Goal: Information Seeking & Learning: Learn about a topic

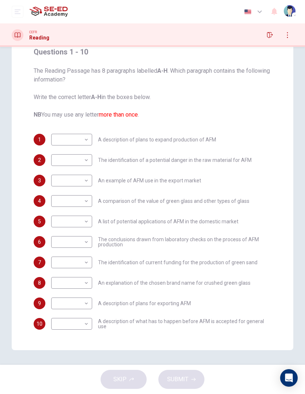
scroll to position [64, 0]
click at [72, 138] on body "This site uses cookies, as explained in our Privacy Policy . If you agree to th…" at bounding box center [152, 197] width 305 height 394
click at [287, 133] on div at bounding box center [152, 197] width 305 height 394
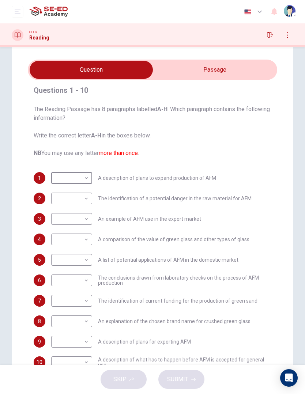
scroll to position [11, 0]
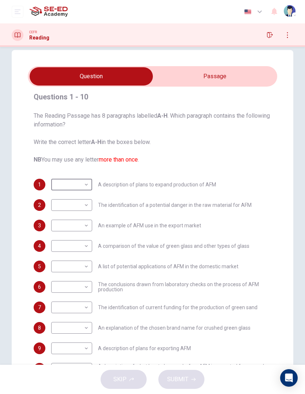
click at [234, 81] on input "checkbox" at bounding box center [91, 76] width 374 height 18
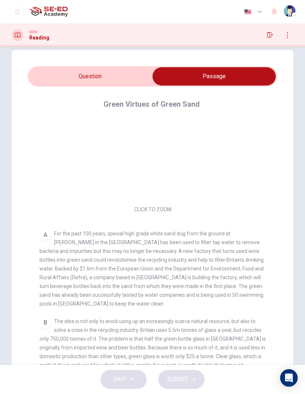
scroll to position [31, 0]
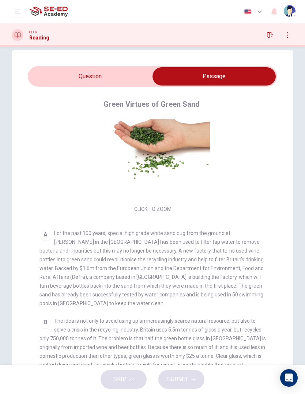
click at [62, 80] on input "checkbox" at bounding box center [214, 76] width 374 height 18
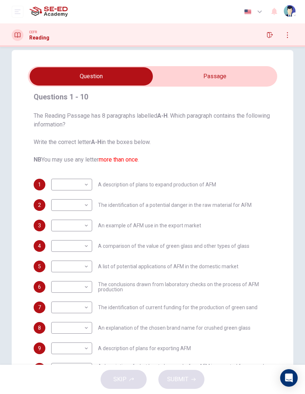
click at [256, 78] on input "checkbox" at bounding box center [91, 76] width 374 height 18
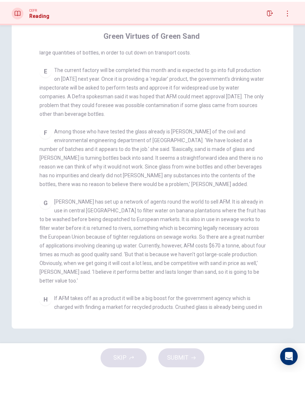
scroll to position [424, 0]
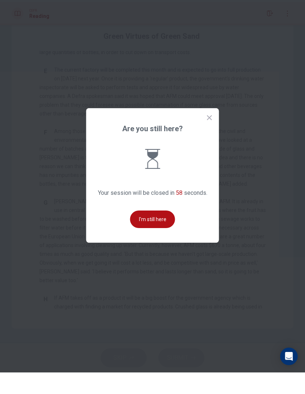
click at [166, 232] on button "I'm still here" at bounding box center [152, 241] width 45 height 18
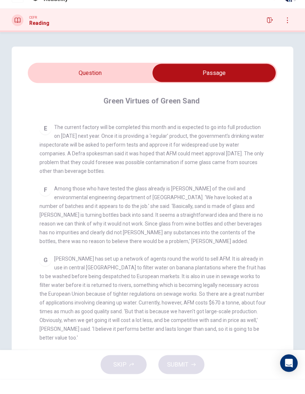
scroll to position [0, 0]
click at [72, 79] on input "checkbox" at bounding box center [214, 88] width 374 height 18
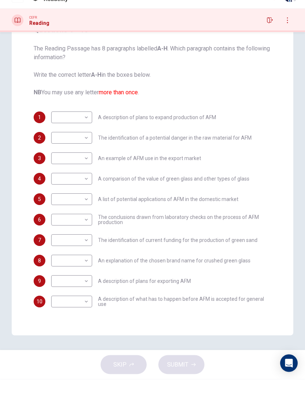
scroll to position [64, 0]
click at [66, 118] on body "This site uses cookies, as explained in our Privacy Policy . If you agree to th…" at bounding box center [152, 197] width 305 height 394
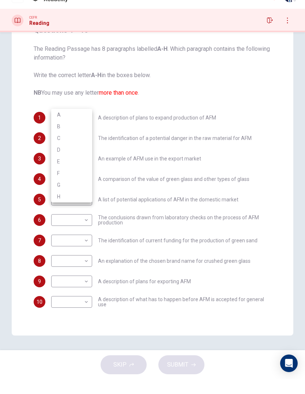
click at [280, 199] on div at bounding box center [152, 197] width 305 height 394
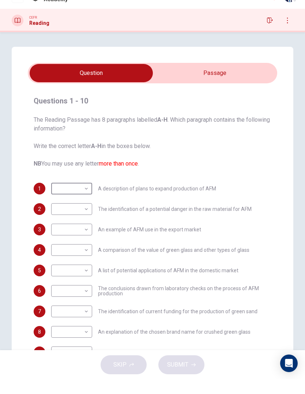
scroll to position [0, 0]
click at [240, 79] on input "checkbox" at bounding box center [91, 88] width 374 height 18
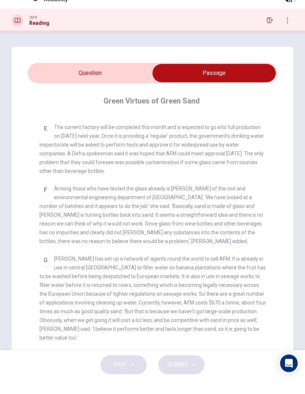
click at [71, 79] on input "checkbox" at bounding box center [214, 88] width 374 height 18
checkbox input "false"
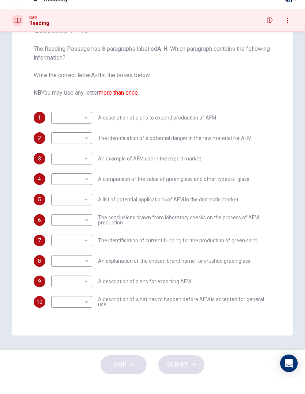
scroll to position [64, 0]
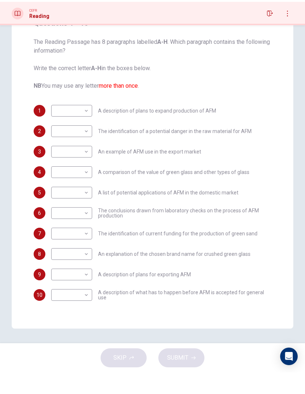
click at [66, 107] on body "This site uses cookies, as explained in our Privacy Policy . If you agree to th…" at bounding box center [152, 197] width 305 height 394
click at [291, 261] on div at bounding box center [152, 197] width 305 height 394
click at [67, 125] on body "This site uses cookies, as explained in our Privacy Policy . If you agree to th…" at bounding box center [152, 197] width 305 height 394
click at [58, 219] on li "H" at bounding box center [71, 225] width 41 height 12
type input "H"
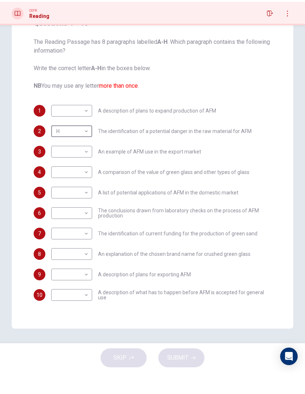
click at [73, 299] on body "This site uses cookies, as explained in our Privacy Policy . If you agree to th…" at bounding box center [152, 197] width 305 height 394
click at [256, 271] on div at bounding box center [152, 197] width 305 height 394
click at [66, 290] on body "This site uses cookies, as explained in our Privacy Policy . If you agree to th…" at bounding box center [152, 197] width 305 height 394
click at [59, 273] on li "A" at bounding box center [71, 279] width 41 height 12
type input "A"
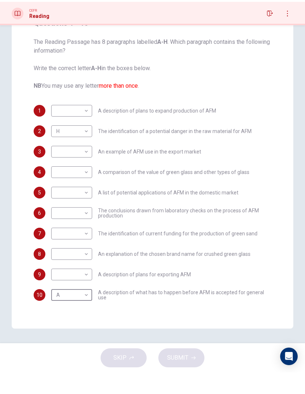
click at [65, 267] on body "This site uses cookies, as explained in our Privacy Policy . If you agree to th…" at bounding box center [152, 197] width 305 height 394
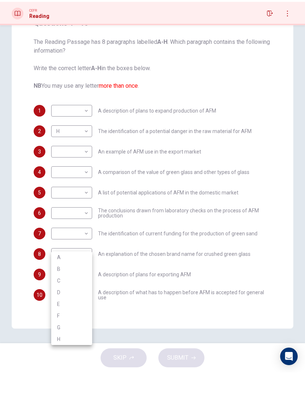
click at [56, 285] on li "B" at bounding box center [71, 291] width 41 height 12
type input "B"
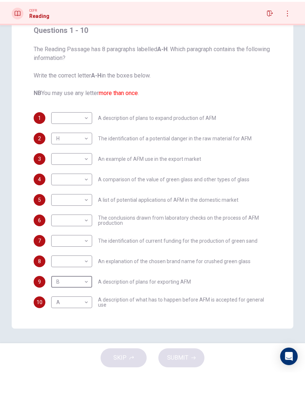
scroll to position [0, 0]
click at [70, 114] on body "This site uses cookies, as explained in our Privacy Policy . If you agree to th…" at bounding box center [152, 197] width 305 height 394
click at [65, 159] on li "D" at bounding box center [71, 165] width 41 height 12
type input "D"
click at [64, 159] on body "This site uses cookies, as explained in our Privacy Policy . If you agree to th…" at bounding box center [152, 197] width 305 height 394
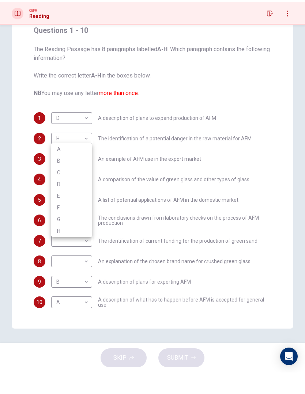
click at [61, 188] on li "C" at bounding box center [71, 194] width 41 height 12
type input "C"
click at [61, 186] on body "This site uses cookies, as explained in our Privacy Policy . If you agree to th…" at bounding box center [152, 197] width 305 height 394
click at [60, 220] on li "D" at bounding box center [71, 226] width 41 height 12
type input "D"
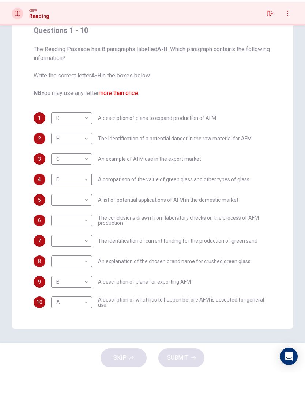
click at [61, 201] on body "This site uses cookies, as explained in our Privacy Policy . If you agree to th…" at bounding box center [152, 197] width 305 height 394
click at [276, 264] on div at bounding box center [152, 197] width 305 height 394
click at [56, 224] on body "This site uses cookies, as explained in our Privacy Policy . If you agree to th…" at bounding box center [152, 197] width 305 height 394
click at [57, 238] on li "B" at bounding box center [71, 244] width 41 height 12
type input "B"
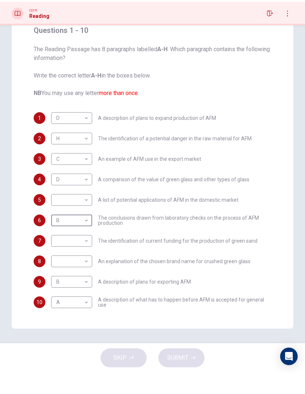
click at [57, 200] on body "This site uses cookies, as explained in our Privacy Policy . If you agree to th…" at bounding box center [152, 197] width 305 height 394
click at [57, 217] on li "B" at bounding box center [71, 223] width 41 height 12
type input "B"
click at [56, 241] on body "This site uses cookies, as explained in our Privacy Policy . If you agree to th…" at bounding box center [152, 197] width 305 height 394
click at [55, 258] on li "B" at bounding box center [71, 264] width 41 height 12
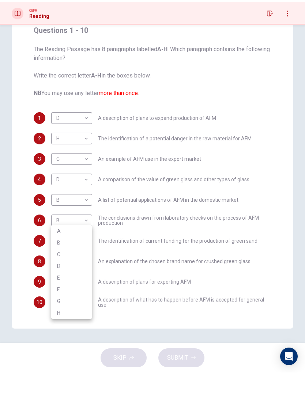
type input "B"
click at [57, 259] on body "This site uses cookies, as explained in our Privacy Policy . If you agree to th…" at bounding box center [152, 197] width 305 height 394
click at [54, 279] on li "B" at bounding box center [71, 285] width 41 height 12
type input "B"
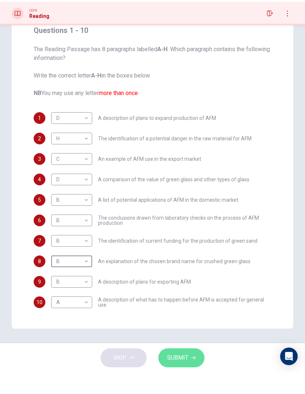
click at [193, 377] on icon "button" at bounding box center [193, 379] width 4 height 4
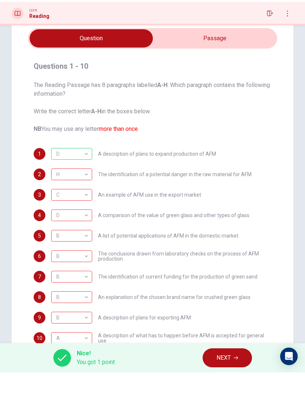
scroll to position [27, 0]
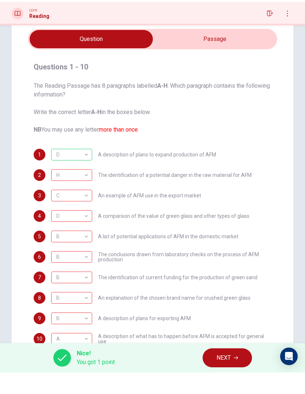
click at [228, 374] on span "NEXT" at bounding box center [223, 379] width 14 height 10
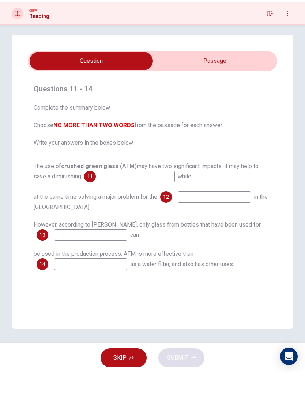
scroll to position [5, 0]
click at [228, 73] on input "checkbox" at bounding box center [91, 82] width 374 height 18
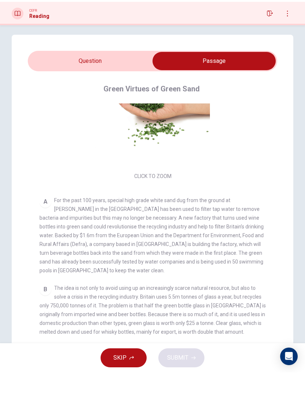
scroll to position [0, 0]
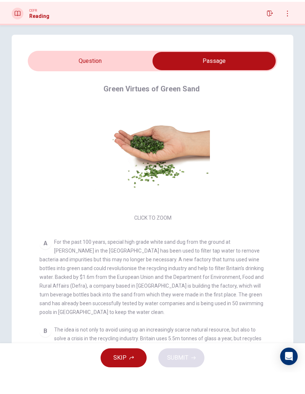
click at [59, 73] on input "checkbox" at bounding box center [214, 82] width 374 height 18
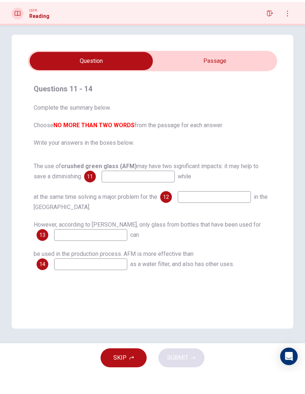
click at [252, 73] on input "checkbox" at bounding box center [91, 82] width 374 height 18
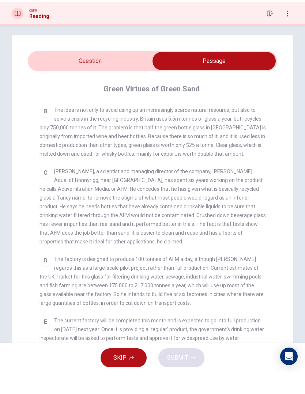
scroll to position [232, 0]
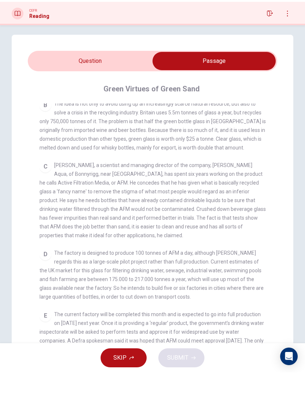
click at [76, 73] on input "checkbox" at bounding box center [214, 82] width 374 height 18
checkbox input "false"
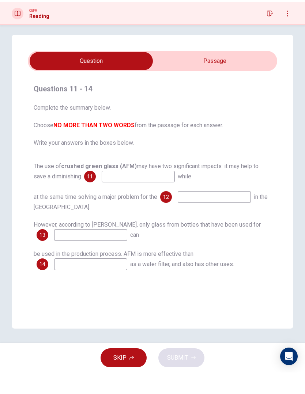
click at [244, 213] on input at bounding box center [214, 219] width 73 height 12
type input "a"
type input "A"
click at [116, 192] on input at bounding box center [138, 198] width 73 height 12
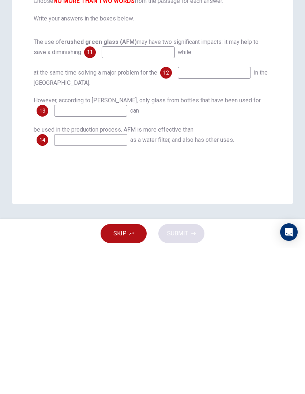
click at [114, 370] on button "SKIP" at bounding box center [123, 379] width 46 height 19
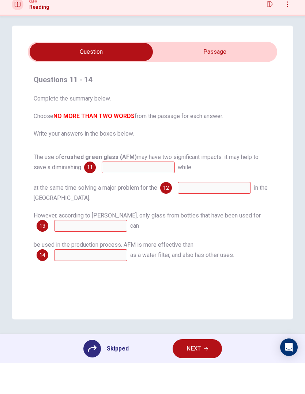
click at [205, 370] on button "NEXT" at bounding box center [196, 379] width 49 height 19
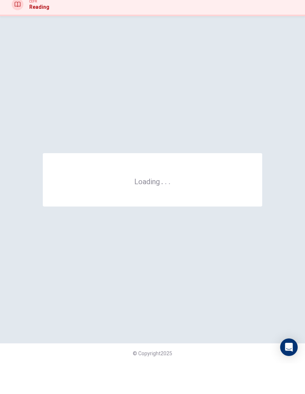
scroll to position [0, 0]
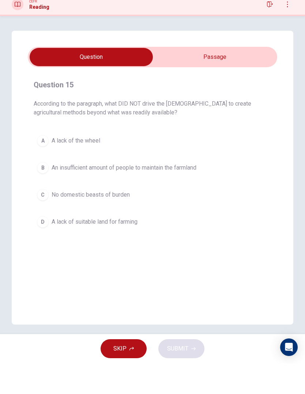
click at [46, 243] on button "D A lack of suitable land for farming" at bounding box center [152, 252] width 237 height 18
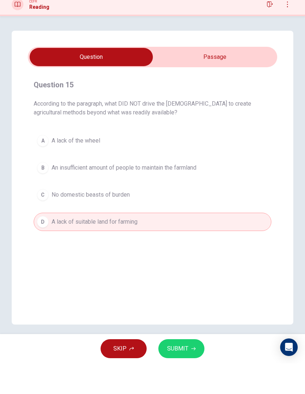
click at [179, 79] on input "checkbox" at bounding box center [91, 88] width 374 height 18
click at [164, 79] on input "checkbox" at bounding box center [91, 88] width 374 height 18
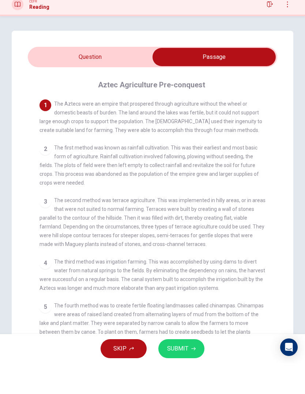
click at [64, 79] on input "checkbox" at bounding box center [214, 88] width 374 height 18
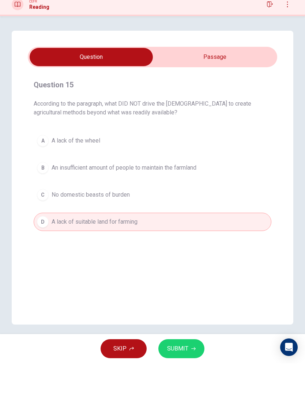
click at [181, 79] on input "checkbox" at bounding box center [91, 88] width 374 height 18
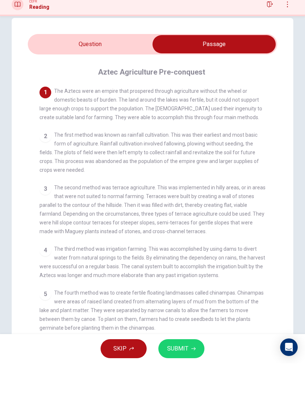
scroll to position [9, 0]
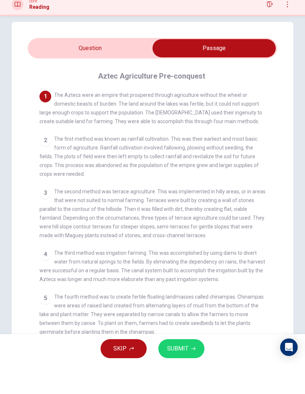
click at [71, 70] on input "checkbox" at bounding box center [214, 79] width 374 height 18
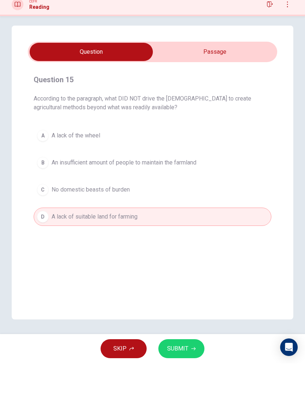
scroll to position [5, 0]
click at [126, 374] on span "SKIP" at bounding box center [119, 379] width 13 height 10
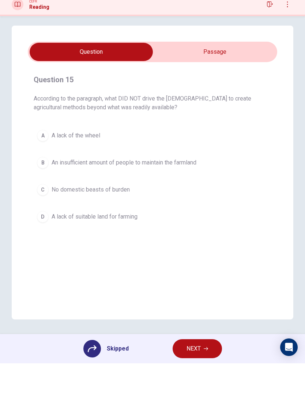
click at [118, 376] on span "Skipped" at bounding box center [118, 379] width 22 height 6
click at [87, 370] on div at bounding box center [92, 379] width 18 height 18
click at [95, 376] on icon at bounding box center [92, 379] width 9 height 7
click at [88, 375] on icon at bounding box center [92, 379] width 9 height 9
click at [105, 370] on div "Skipped" at bounding box center [105, 379] width 45 height 18
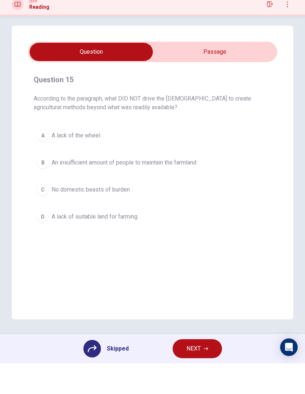
click at [209, 370] on button "NEXT" at bounding box center [196, 379] width 49 height 19
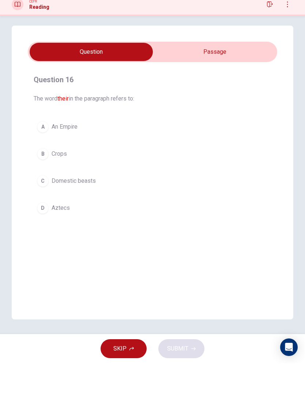
click at [177, 73] on input "checkbox" at bounding box center [91, 82] width 374 height 18
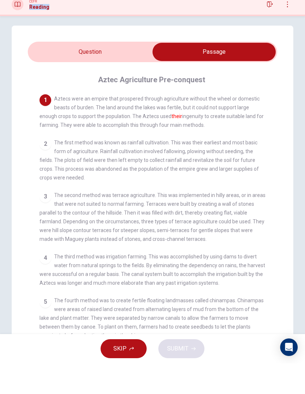
click at [84, 73] on input "checkbox" at bounding box center [214, 82] width 374 height 18
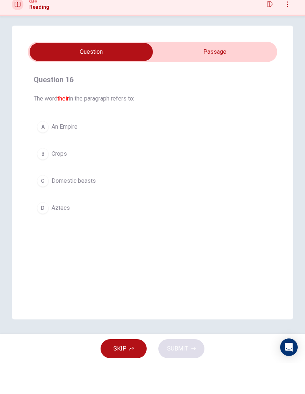
click at [186, 56] on div "Question 16 The word their in the paragraph refers to: A An Empire B Crops C Do…" at bounding box center [152, 203] width 281 height 294
click at [184, 56] on div "Question 16 The word their in the paragraph refers to: A An Empire B Crops C Do…" at bounding box center [152, 203] width 281 height 294
click at [180, 73] on input "checkbox" at bounding box center [91, 82] width 374 height 18
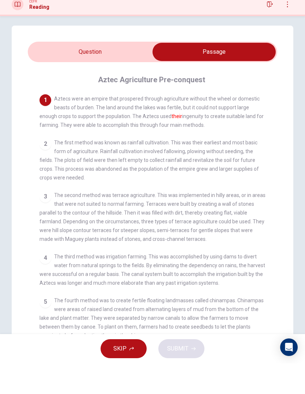
click at [98, 73] on input "checkbox" at bounding box center [214, 82] width 374 height 18
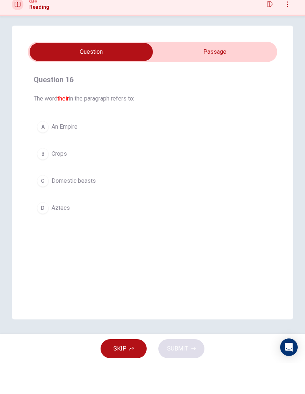
click at [49, 175] on button "B Crops" at bounding box center [152, 184] width 237 height 18
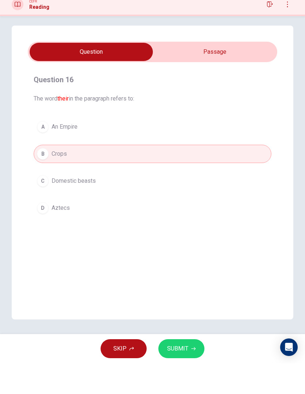
click at [184, 56] on div "Question 16 The word their in the paragraph refers to: A An Empire B Crops C Do…" at bounding box center [152, 203] width 281 height 294
click at [180, 73] on input "checkbox" at bounding box center [91, 82] width 374 height 18
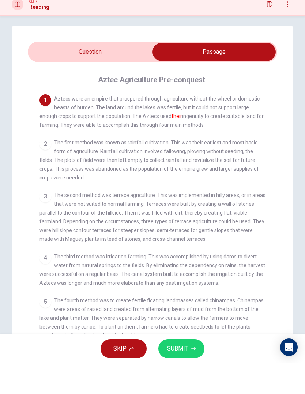
click at [75, 73] on input "checkbox" at bounding box center [214, 82] width 374 height 18
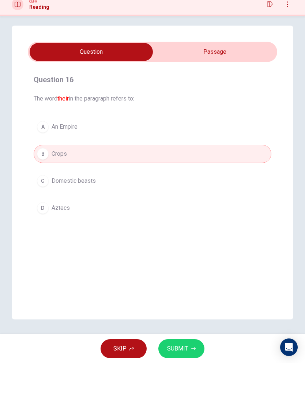
click at [188, 73] on input "checkbox" at bounding box center [91, 82] width 374 height 18
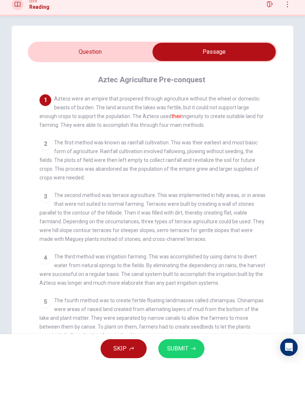
click at [103, 73] on input "checkbox" at bounding box center [214, 82] width 374 height 18
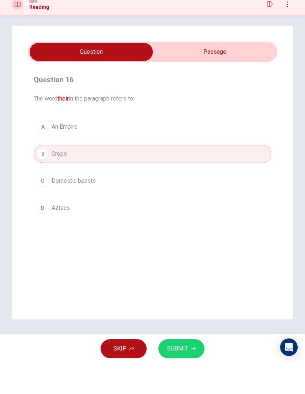
click at [186, 374] on span "SUBMIT" at bounding box center [177, 379] width 21 height 10
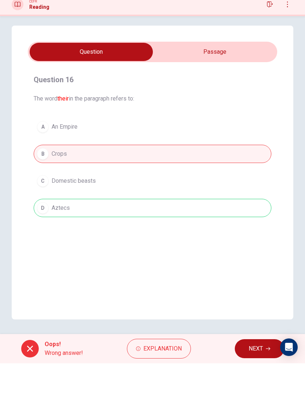
click at [216, 364] on div "Oops! Wrong answer! Explanation NEXT" at bounding box center [152, 378] width 305 height 29
click at [254, 374] on span "NEXT" at bounding box center [255, 379] width 14 height 10
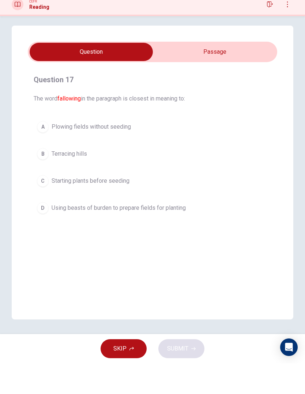
click at [180, 73] on input "checkbox" at bounding box center [91, 82] width 374 height 18
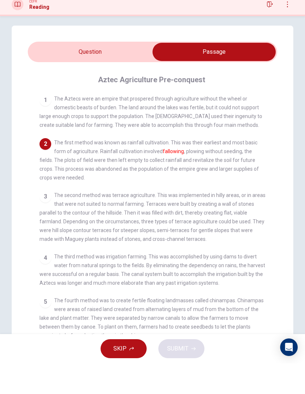
click at [97, 73] on input "checkbox" at bounding box center [214, 82] width 374 height 18
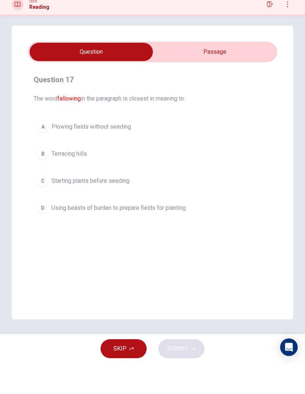
click at [164, 229] on button "D Using beasts of burden to prepare fields for planting" at bounding box center [152, 238] width 237 height 18
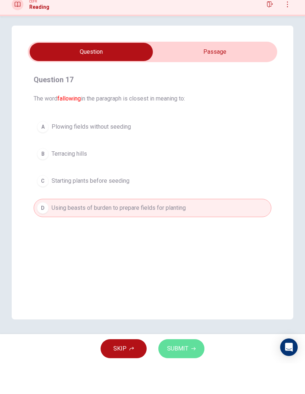
click at [177, 370] on button "SUBMIT" at bounding box center [181, 379] width 46 height 19
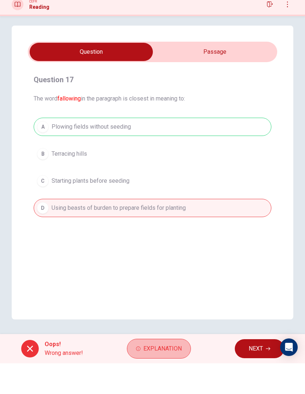
click at [150, 374] on span "Explanation" at bounding box center [162, 379] width 38 height 10
click at [91, 271] on div "Question 17 The word fallowing in the paragraph is closest in meaning to: A Plo…" at bounding box center [152, 203] width 281 height 294
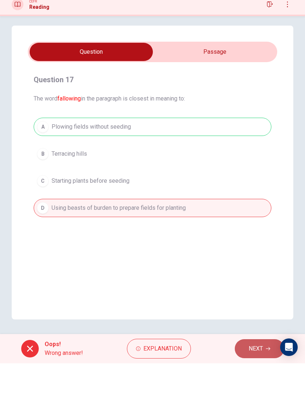
click at [256, 374] on span "NEXT" at bounding box center [255, 379] width 14 height 10
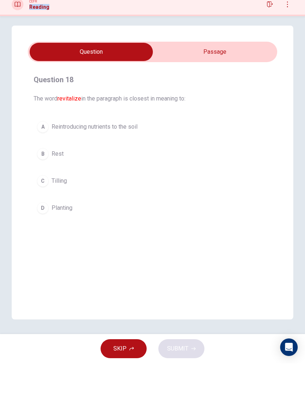
click at [126, 202] on button "C Tilling" at bounding box center [152, 211] width 237 height 18
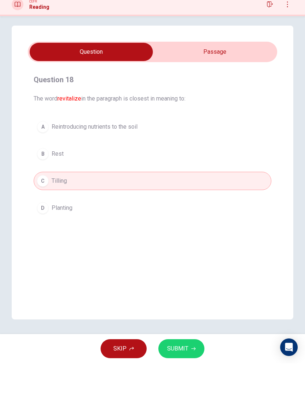
click at [190, 73] on input "checkbox" at bounding box center [91, 82] width 374 height 18
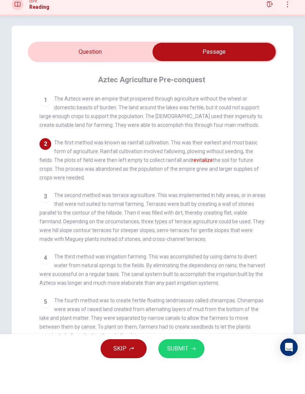
click at [100, 73] on input "checkbox" at bounding box center [214, 82] width 374 height 18
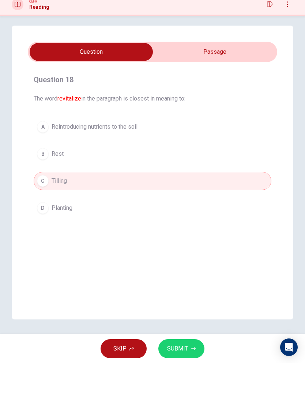
click at [49, 175] on button "B Rest" at bounding box center [152, 184] width 237 height 18
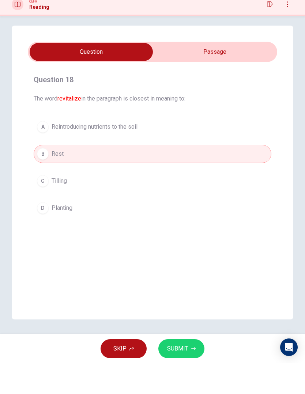
click at [189, 370] on button "SUBMIT" at bounding box center [181, 379] width 46 height 19
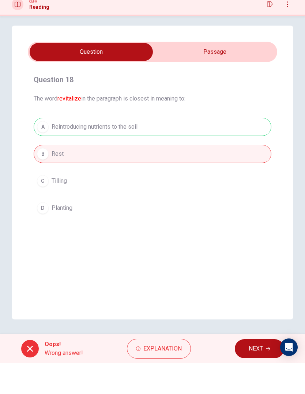
click at [255, 374] on span "NEXT" at bounding box center [255, 379] width 14 height 10
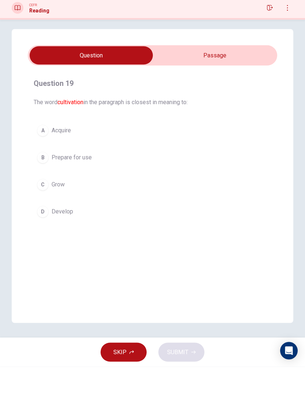
click at [244, 73] on input "checkbox" at bounding box center [91, 82] width 374 height 18
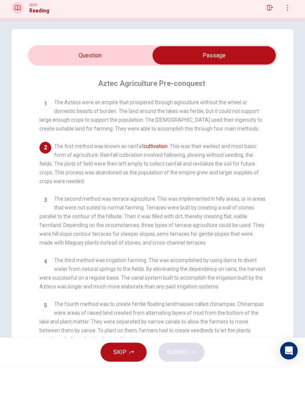
click at [84, 73] on input "checkbox" at bounding box center [214, 82] width 374 height 18
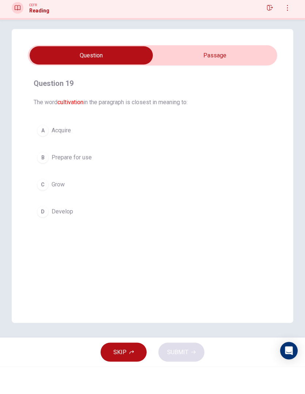
click at [52, 175] on button "B Prepare for use" at bounding box center [152, 184] width 237 height 18
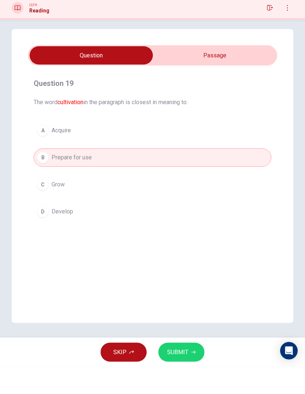
click at [190, 370] on button "SUBMIT" at bounding box center [181, 379] width 46 height 19
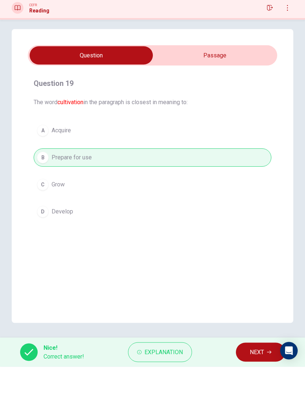
click at [178, 73] on input "checkbox" at bounding box center [91, 82] width 374 height 18
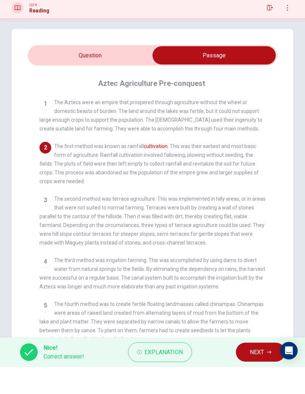
click at [98, 56] on div "Question 19 The word cultivation in the paragraph is closest in meaning to: A A…" at bounding box center [152, 229] width 281 height 346
click at [102, 73] on input "checkbox" at bounding box center [214, 82] width 374 height 18
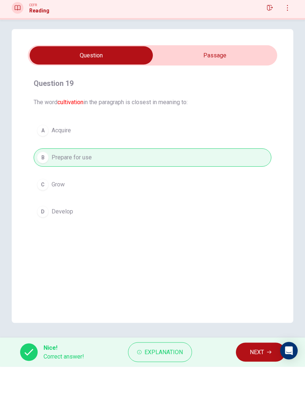
click at [195, 73] on input "checkbox" at bounding box center [91, 82] width 374 height 18
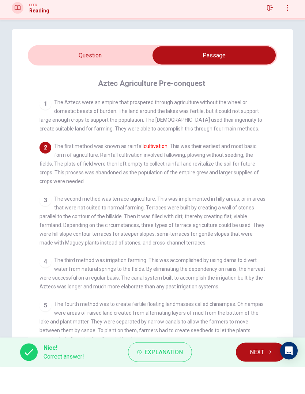
click at [266, 370] on button "NEXT" at bounding box center [260, 379] width 49 height 19
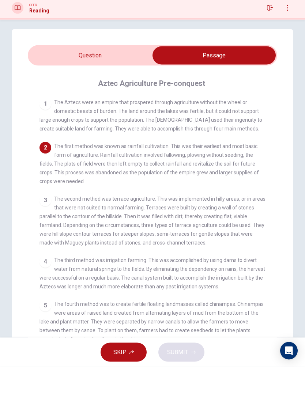
click at [86, 73] on input "checkbox" at bounding box center [214, 82] width 374 height 18
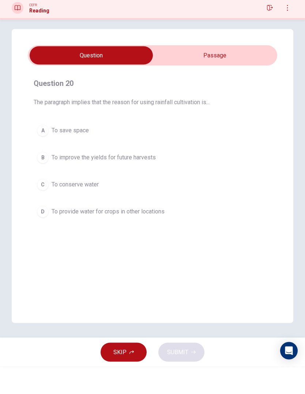
click at [255, 73] on input "checkbox" at bounding box center [91, 82] width 374 height 18
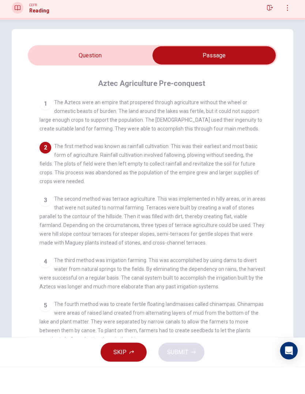
click at [92, 73] on input "checkbox" at bounding box center [214, 82] width 374 height 18
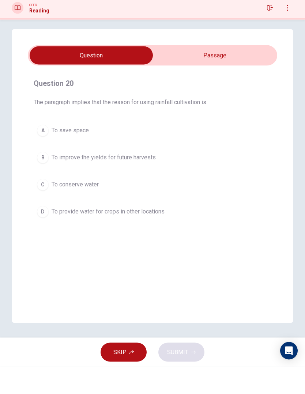
click at [42, 179] on div "B" at bounding box center [43, 185] width 12 height 12
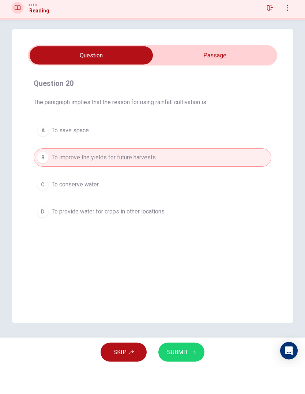
click at [191, 370] on button "SUBMIT" at bounding box center [181, 379] width 46 height 19
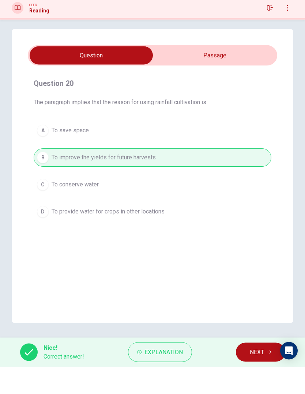
click at [268, 377] on icon "button" at bounding box center [269, 379] width 4 height 4
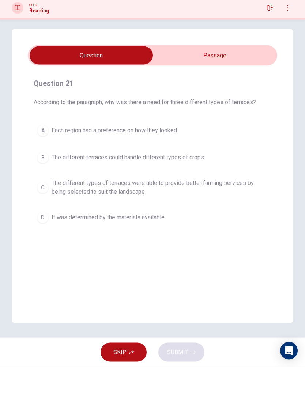
click at [243, 73] on input "checkbox" at bounding box center [91, 82] width 374 height 18
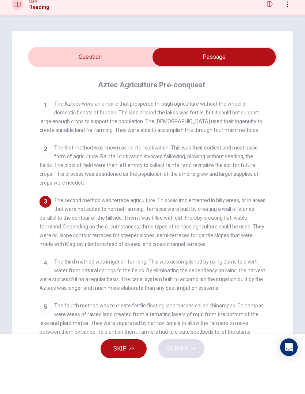
scroll to position [0, 0]
click at [73, 79] on input "checkbox" at bounding box center [214, 88] width 374 height 18
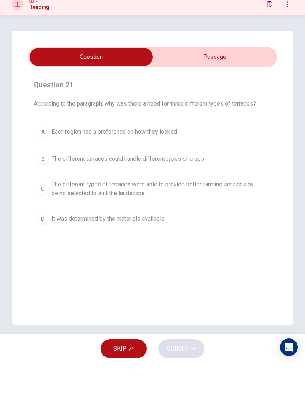
click at [42, 184] on div "B" at bounding box center [43, 190] width 12 height 12
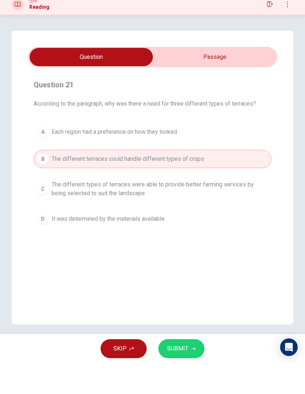
click at [187, 374] on span "SUBMIT" at bounding box center [177, 379] width 21 height 10
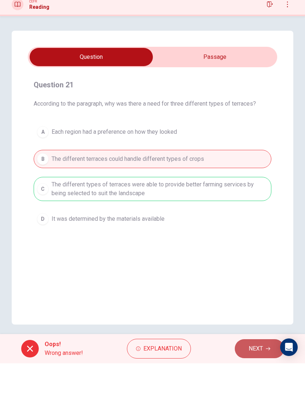
click at [251, 374] on span "NEXT" at bounding box center [255, 379] width 14 height 10
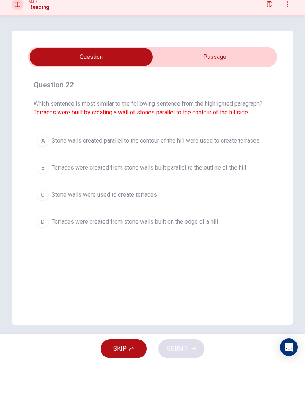
click at [234, 79] on input "checkbox" at bounding box center [91, 88] width 374 height 18
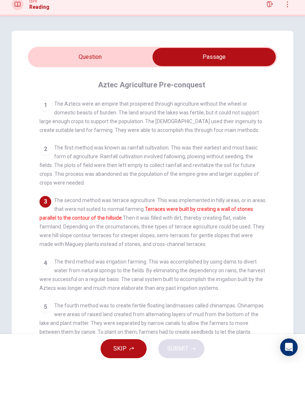
click at [76, 79] on input "checkbox" at bounding box center [214, 88] width 374 height 18
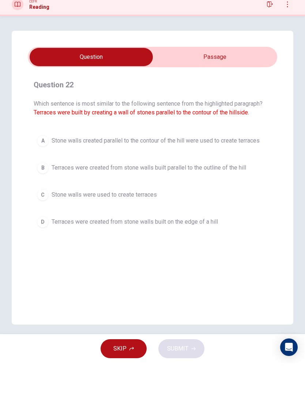
click at [244, 79] on input "checkbox" at bounding box center [91, 88] width 374 height 18
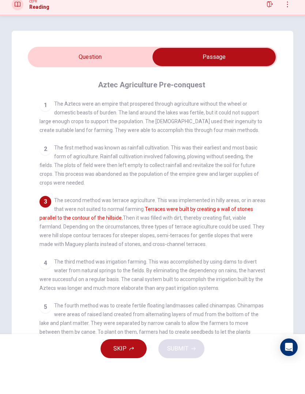
click at [68, 79] on input "checkbox" at bounding box center [214, 88] width 374 height 18
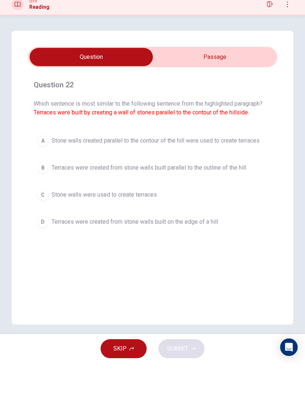
click at [39, 247] on div "D" at bounding box center [43, 253] width 12 height 12
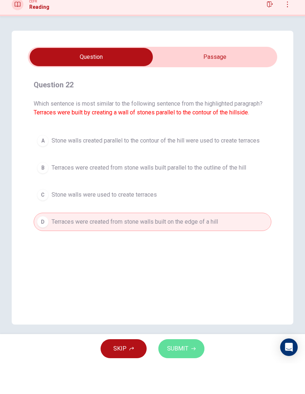
click at [174, 370] on button "SUBMIT" at bounding box center [181, 379] width 46 height 19
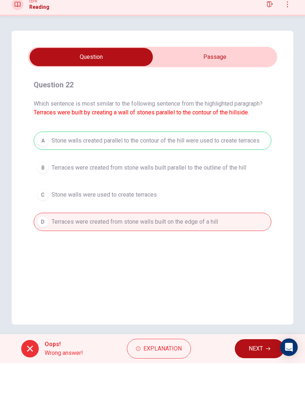
click at [148, 369] on button "Explanation" at bounding box center [159, 379] width 64 height 20
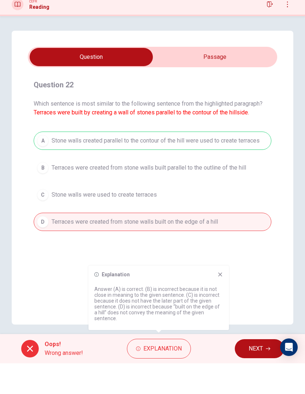
click at [254, 374] on span "NEXT" at bounding box center [255, 379] width 14 height 10
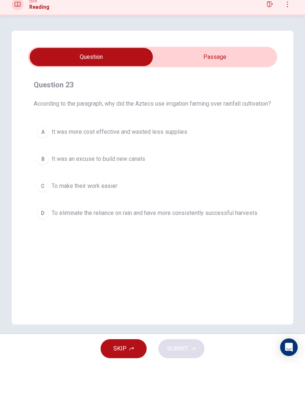
click at [40, 157] on div "A" at bounding box center [43, 163] width 12 height 12
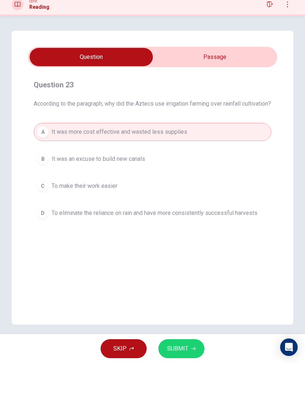
click at [48, 211] on div "C" at bounding box center [43, 217] width 12 height 12
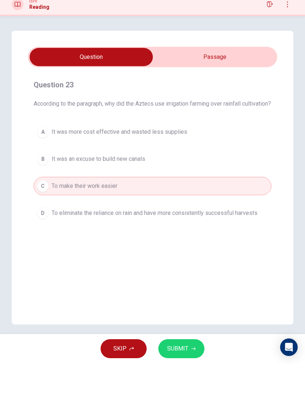
click at [168, 374] on span "SUBMIT" at bounding box center [177, 379] width 21 height 10
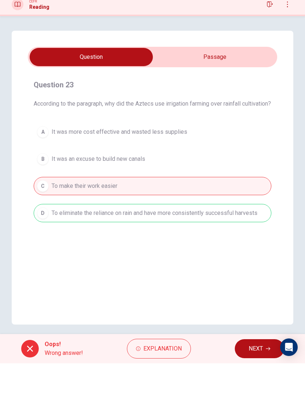
click at [249, 370] on button "NEXT" at bounding box center [258, 379] width 49 height 19
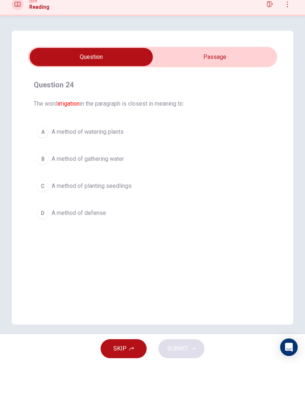
click at [167, 79] on input "checkbox" at bounding box center [91, 88] width 374 height 18
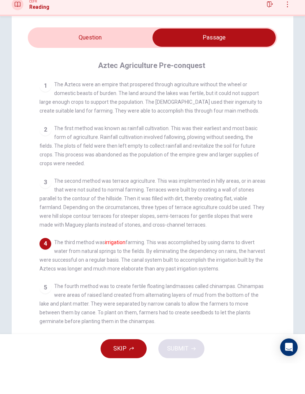
scroll to position [19, 0]
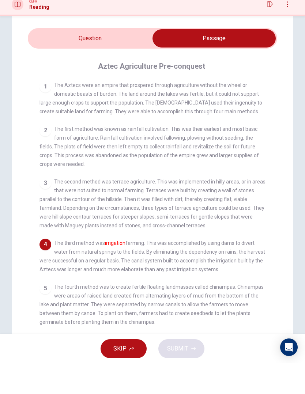
click at [58, 60] on input "checkbox" at bounding box center [214, 69] width 374 height 18
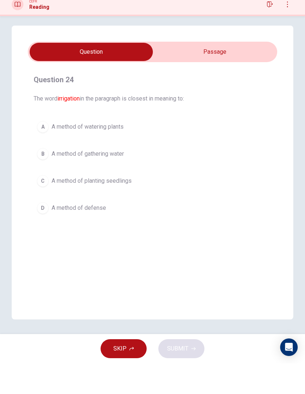
click at [49, 175] on button "B A method of gathering water" at bounding box center [152, 184] width 237 height 18
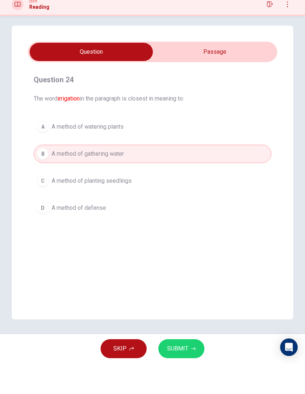
click at [181, 370] on button "SUBMIT" at bounding box center [181, 379] width 46 height 19
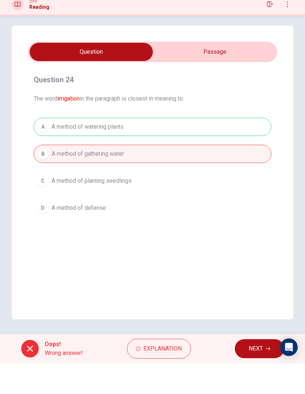
click at [240, 370] on button "NEXT" at bounding box center [258, 379] width 49 height 19
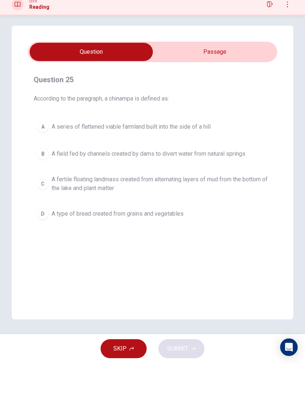
click at [160, 56] on div "Question 25 According to the paragraph, a chinampa is defined as: A A series of…" at bounding box center [152, 203] width 281 height 294
click at [171, 73] on input "checkbox" at bounding box center [91, 82] width 374 height 18
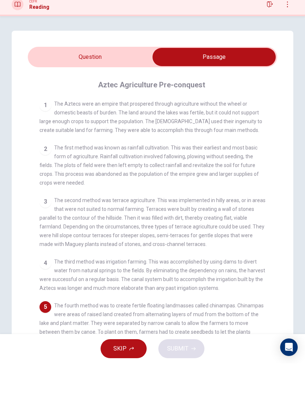
scroll to position [0, 0]
click at [74, 79] on input "checkbox" at bounding box center [214, 88] width 374 height 18
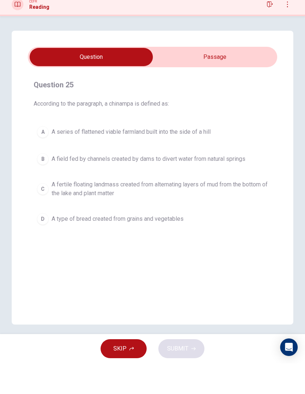
click at [45, 244] on div "D" at bounding box center [43, 250] width 12 height 12
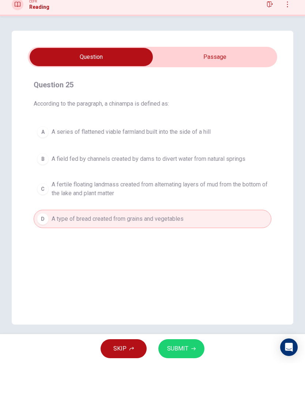
click at [184, 79] on input "checkbox" at bounding box center [91, 88] width 374 height 18
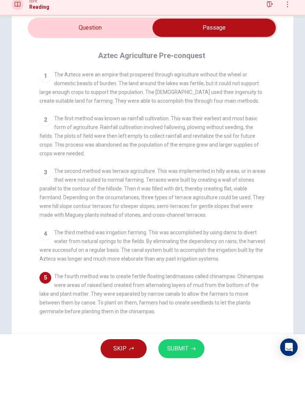
scroll to position [30, 0]
click at [89, 49] on input "checkbox" at bounding box center [214, 58] width 374 height 18
checkbox input "false"
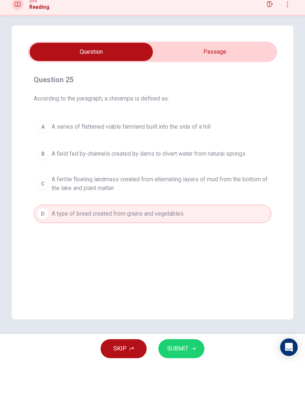
scroll to position [5, 0]
click at [41, 152] on div "A" at bounding box center [43, 158] width 12 height 12
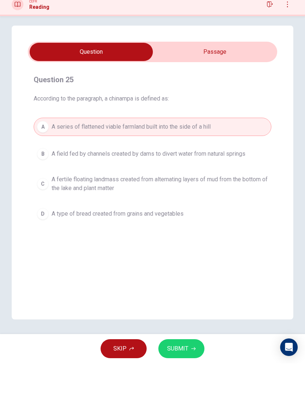
click at [42, 179] on div "B" at bounding box center [43, 185] width 12 height 12
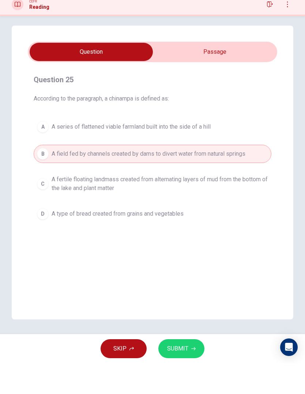
click at [50, 202] on button "C A fertile floating landmass created from alternating layers of mud from the b…" at bounding box center [152, 214] width 237 height 24
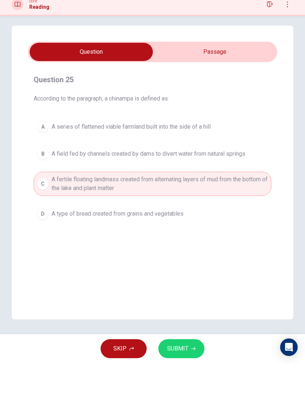
click at [167, 374] on span "SUBMIT" at bounding box center [177, 379] width 21 height 10
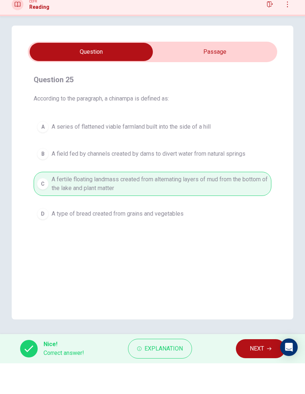
click at [250, 374] on span "NEXT" at bounding box center [256, 379] width 14 height 10
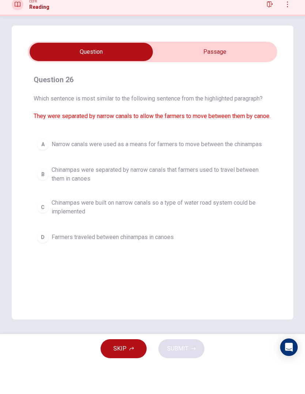
click at [46, 232] on div "C" at bounding box center [43, 238] width 12 height 12
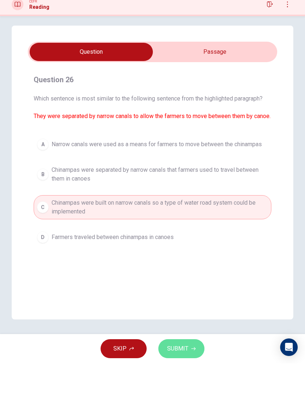
click at [170, 374] on span "SUBMIT" at bounding box center [177, 379] width 21 height 10
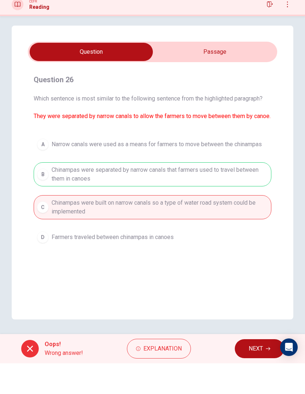
click at [235, 364] on div "Oops! Wrong answer! Explanation NEXT" at bounding box center [152, 378] width 305 height 29
click at [244, 370] on button "NEXT" at bounding box center [258, 379] width 49 height 19
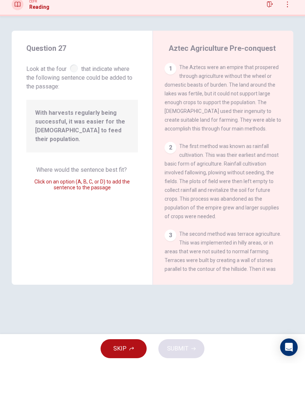
scroll to position [225, 0]
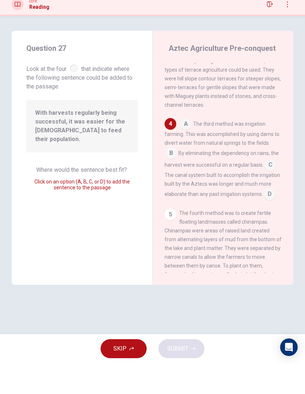
click at [68, 93] on span "Look at the four that indicate where the following sentence could be added to t…" at bounding box center [81, 107] width 111 height 28
click at [266, 190] on input at bounding box center [270, 196] width 12 height 12
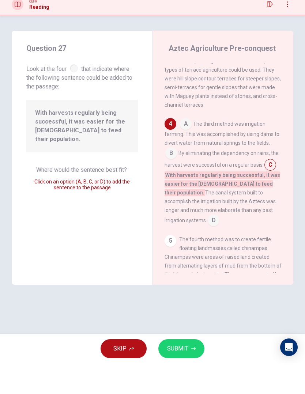
click at [271, 190] on input at bounding box center [270, 196] width 12 height 12
click at [181, 181] on span "By eliminating the dependency on rains, the harvest were successful on a regula…" at bounding box center [221, 190] width 114 height 18
click at [167, 179] on input at bounding box center [171, 185] width 12 height 12
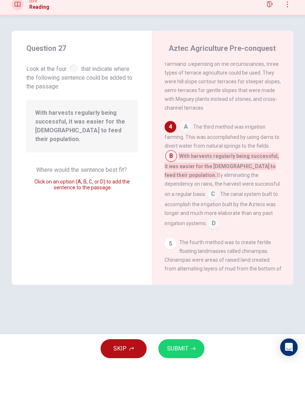
scroll to position [222, 0]
click at [219, 249] on input at bounding box center [213, 255] width 12 height 12
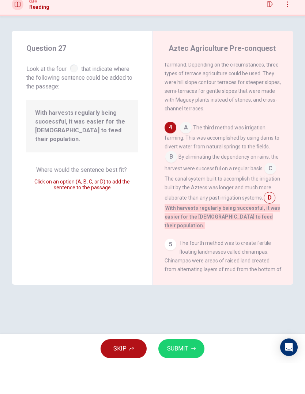
click at [172, 374] on span "SUBMIT" at bounding box center [177, 379] width 21 height 10
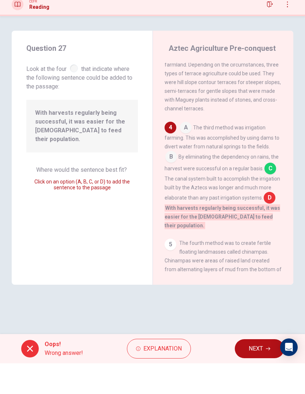
click at [240, 370] on button "NEXT" at bounding box center [258, 379] width 49 height 19
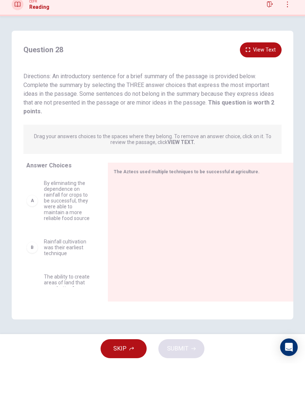
scroll to position [0, 0]
click at [248, 73] on button "View Text" at bounding box center [261, 80] width 42 height 15
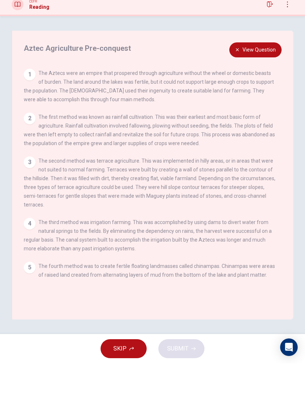
click at [249, 73] on button "View Question" at bounding box center [255, 80] width 52 height 15
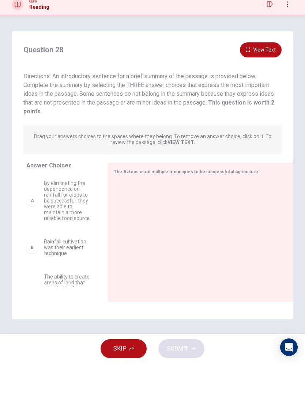
click at [229, 73] on div "Question 28 View Text" at bounding box center [152, 80] width 258 height 15
click at [247, 73] on button "View Text" at bounding box center [261, 80] width 42 height 15
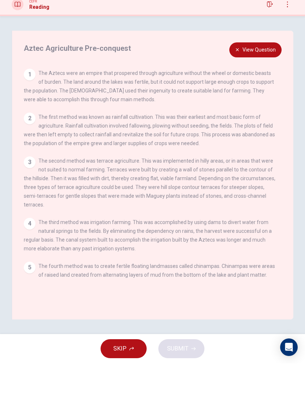
click at [116, 374] on span "SKIP" at bounding box center [119, 379] width 13 height 10
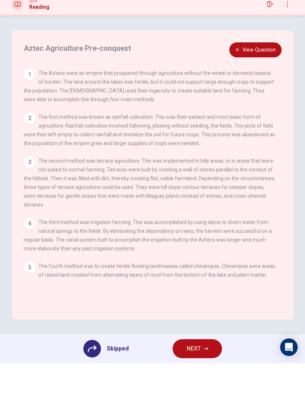
click at [95, 376] on icon at bounding box center [92, 379] width 9 height 7
click at [195, 370] on button "NEXT" at bounding box center [196, 379] width 49 height 19
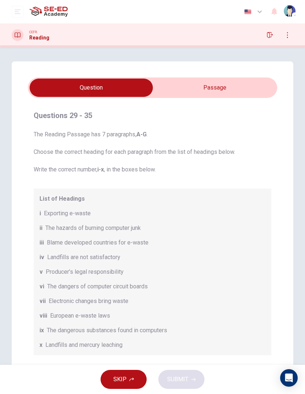
scroll to position [-1, 0]
click at [207, 80] on input "checkbox" at bounding box center [91, 88] width 374 height 18
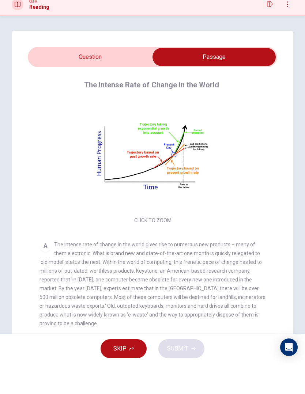
scroll to position [0, 0]
click at [61, 79] on input "checkbox" at bounding box center [214, 88] width 374 height 18
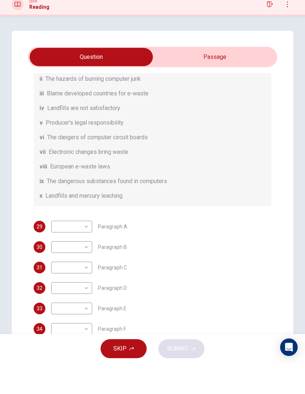
scroll to position [118, 0]
click at [67, 224] on body "This site uses cookies, as explained in our Privacy Policy . If you agree to th…" at bounding box center [152, 197] width 305 height 394
click at [29, 213] on div at bounding box center [152, 197] width 305 height 394
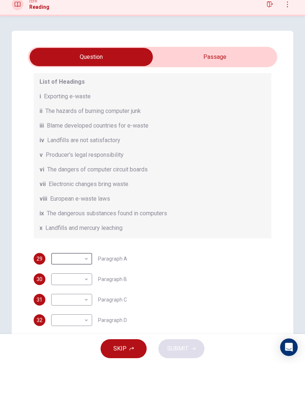
scroll to position [88, 0]
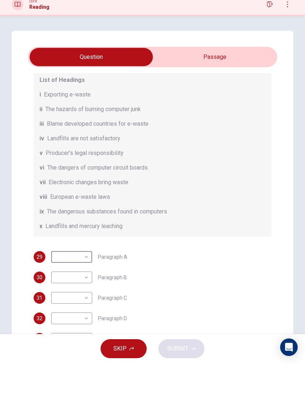
click at [178, 79] on input "checkbox" at bounding box center [91, 88] width 374 height 18
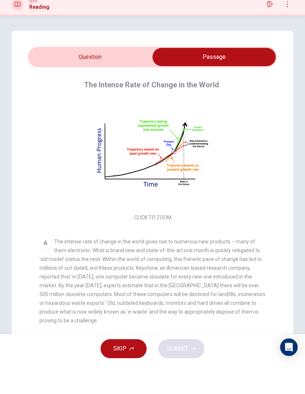
scroll to position [3, 0]
click at [70, 79] on input "checkbox" at bounding box center [214, 88] width 374 height 18
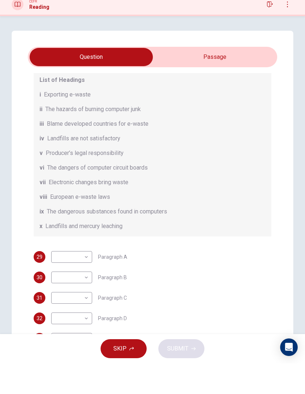
click at [174, 79] on input "checkbox" at bounding box center [91, 88] width 374 height 18
checkbox input "true"
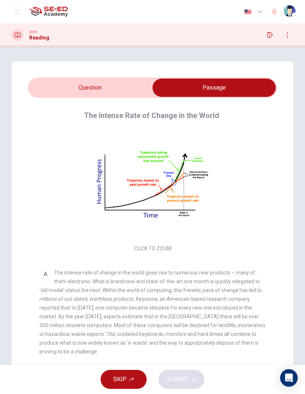
click at [270, 38] on icon "button" at bounding box center [270, 35] width 6 height 6
